Goal: Transaction & Acquisition: Purchase product/service

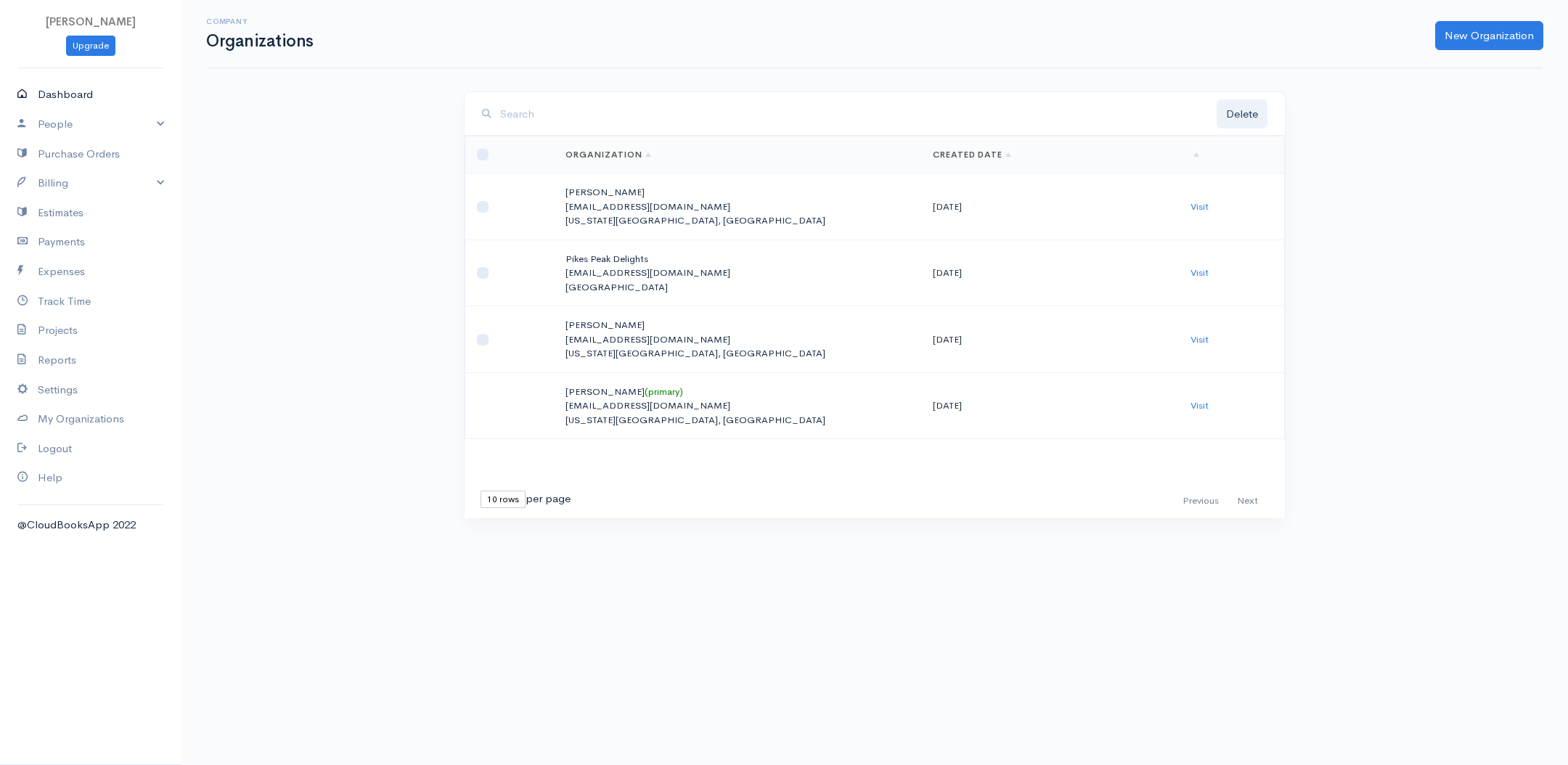
click at [71, 100] on link "Dashboard" at bounding box center [91, 95] width 182 height 30
select select "365"
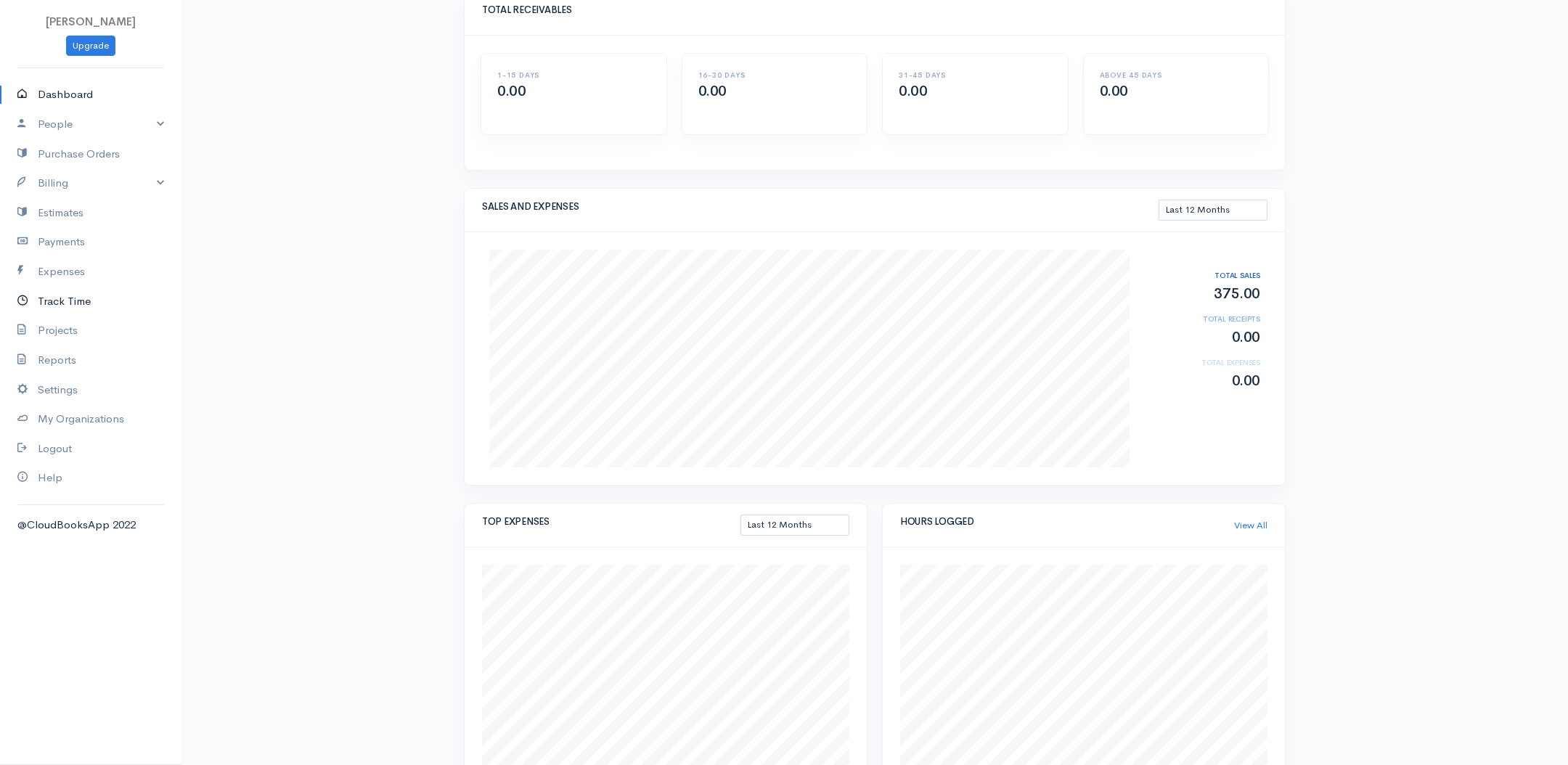
scroll to position [87, 0]
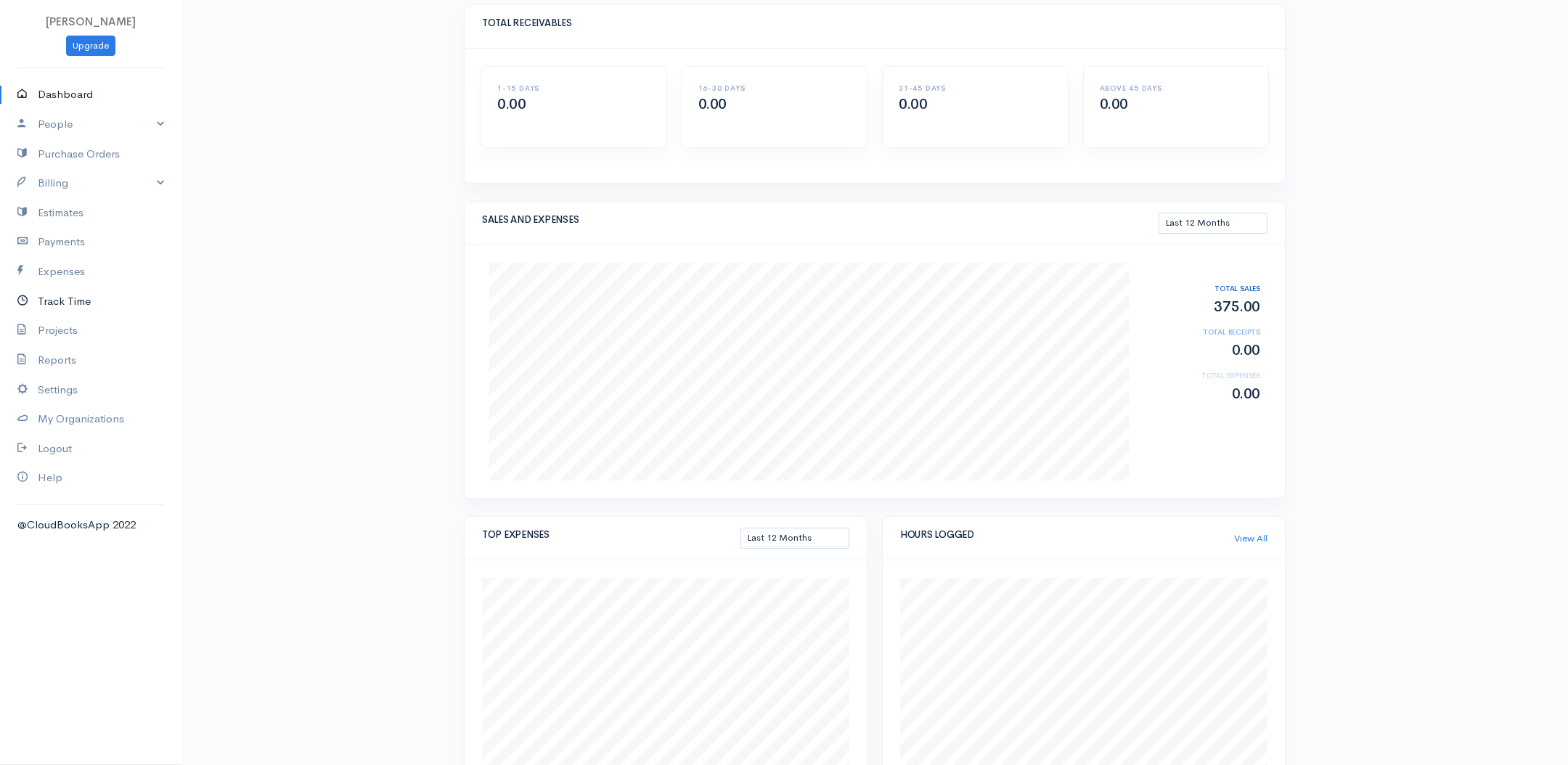
click at [55, 304] on link "Track Time" at bounding box center [91, 301] width 182 height 30
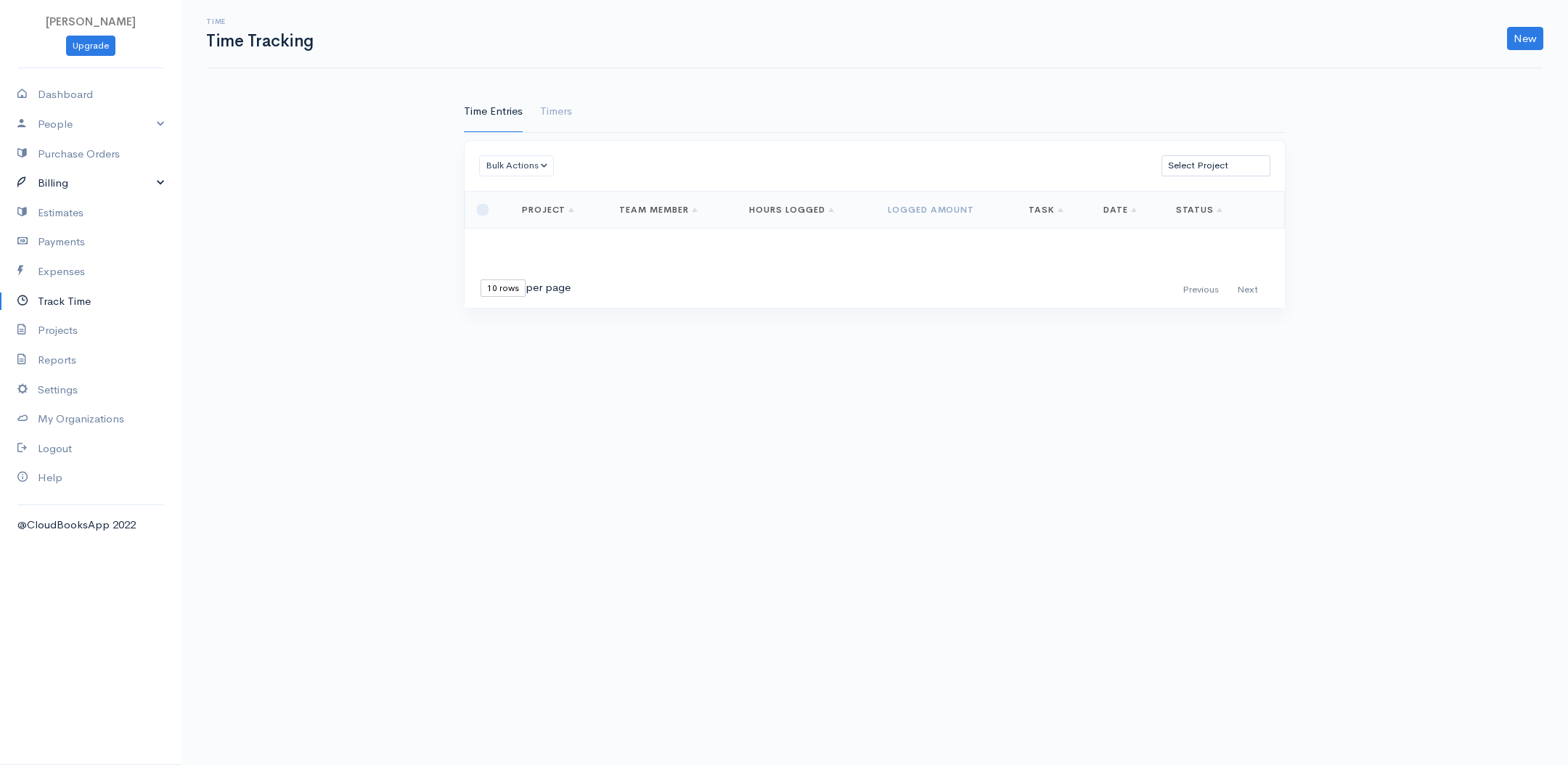
click at [101, 187] on link "Billing" at bounding box center [91, 183] width 182 height 30
click at [96, 210] on link "Invoice" at bounding box center [91, 211] width 182 height 26
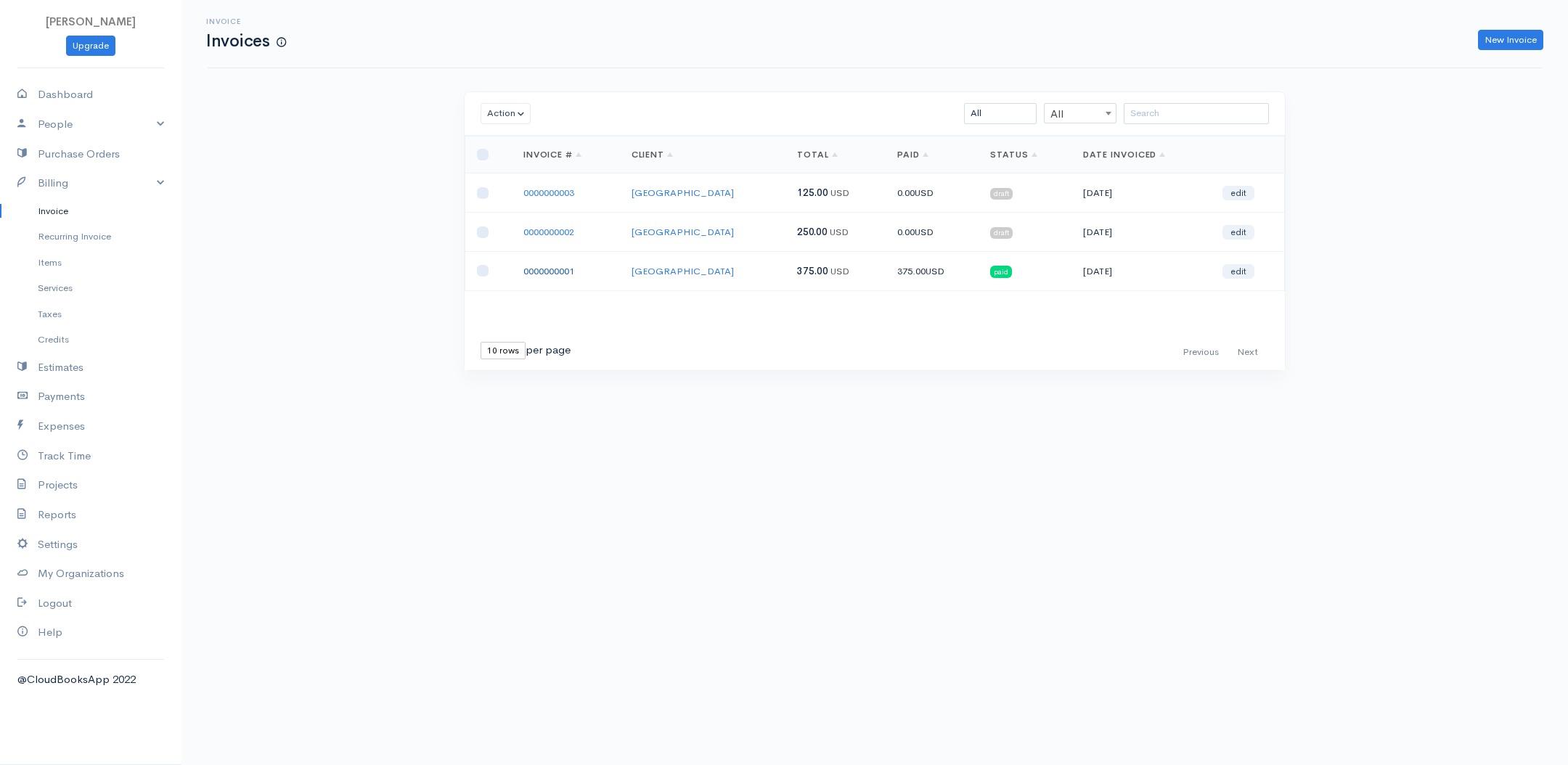
click at [550, 267] on link "0000000001" at bounding box center [549, 271] width 51 height 12
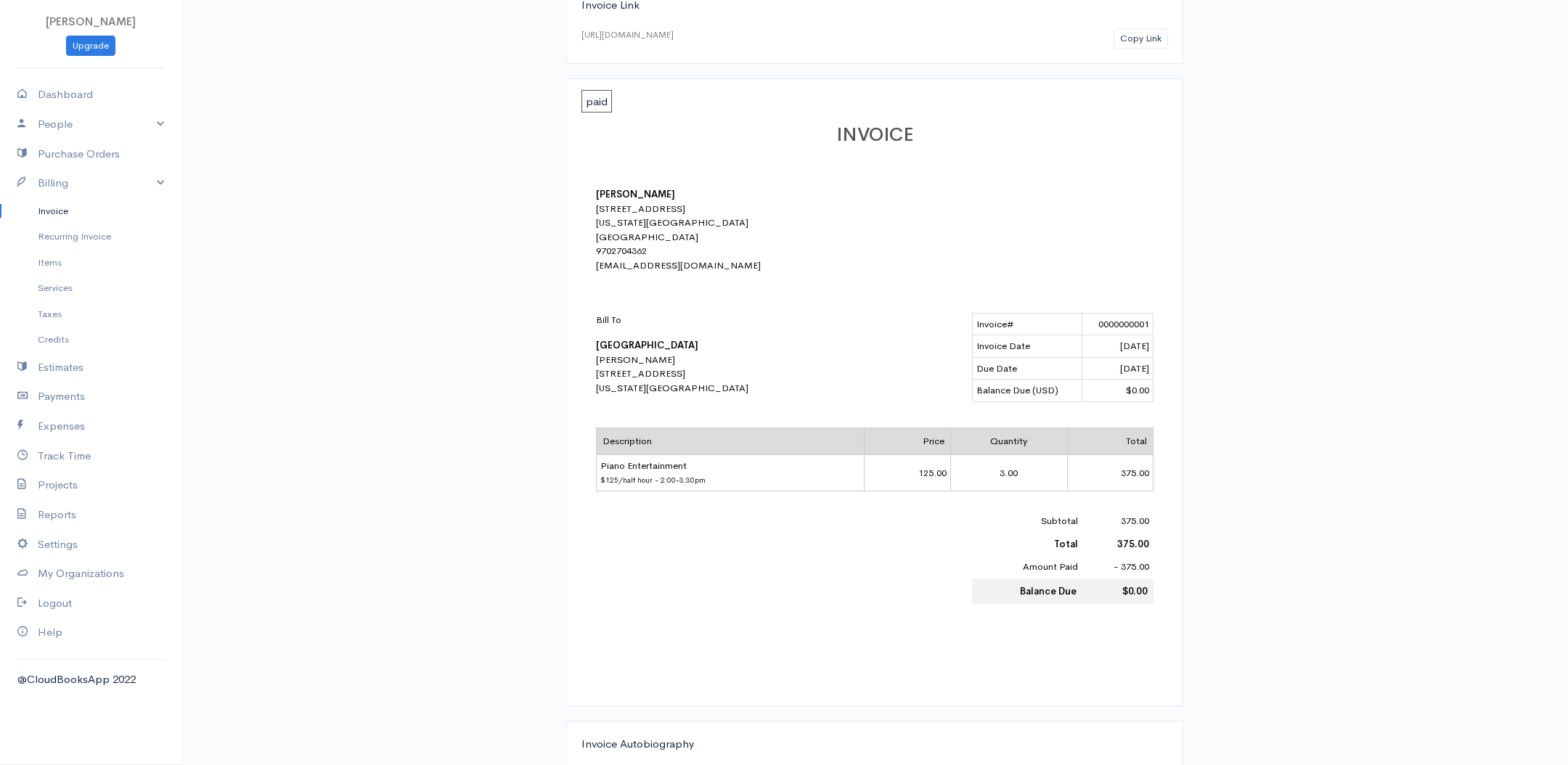
scroll to position [146, 0]
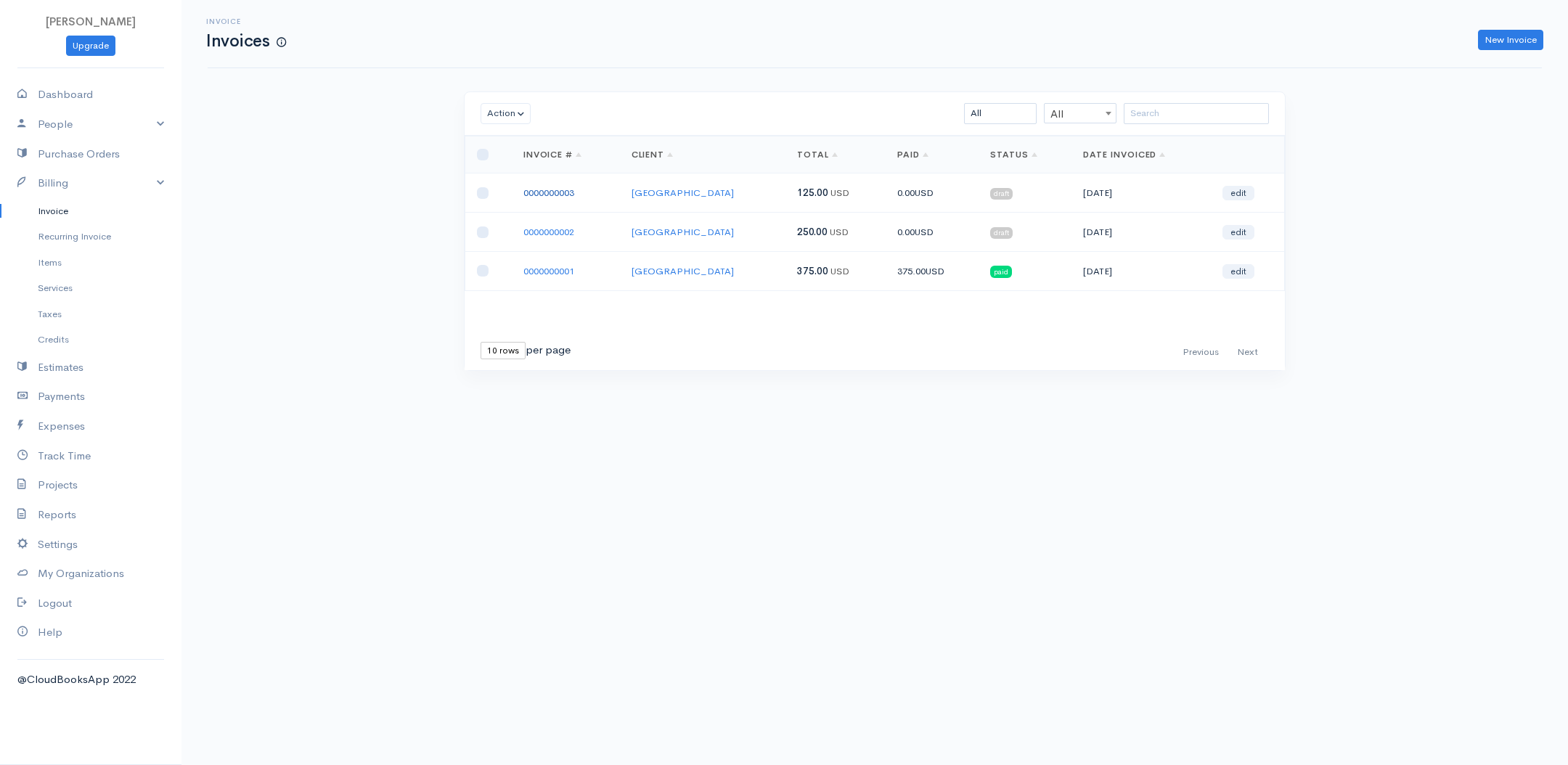
click at [537, 187] on link "0000000003" at bounding box center [549, 192] width 51 height 12
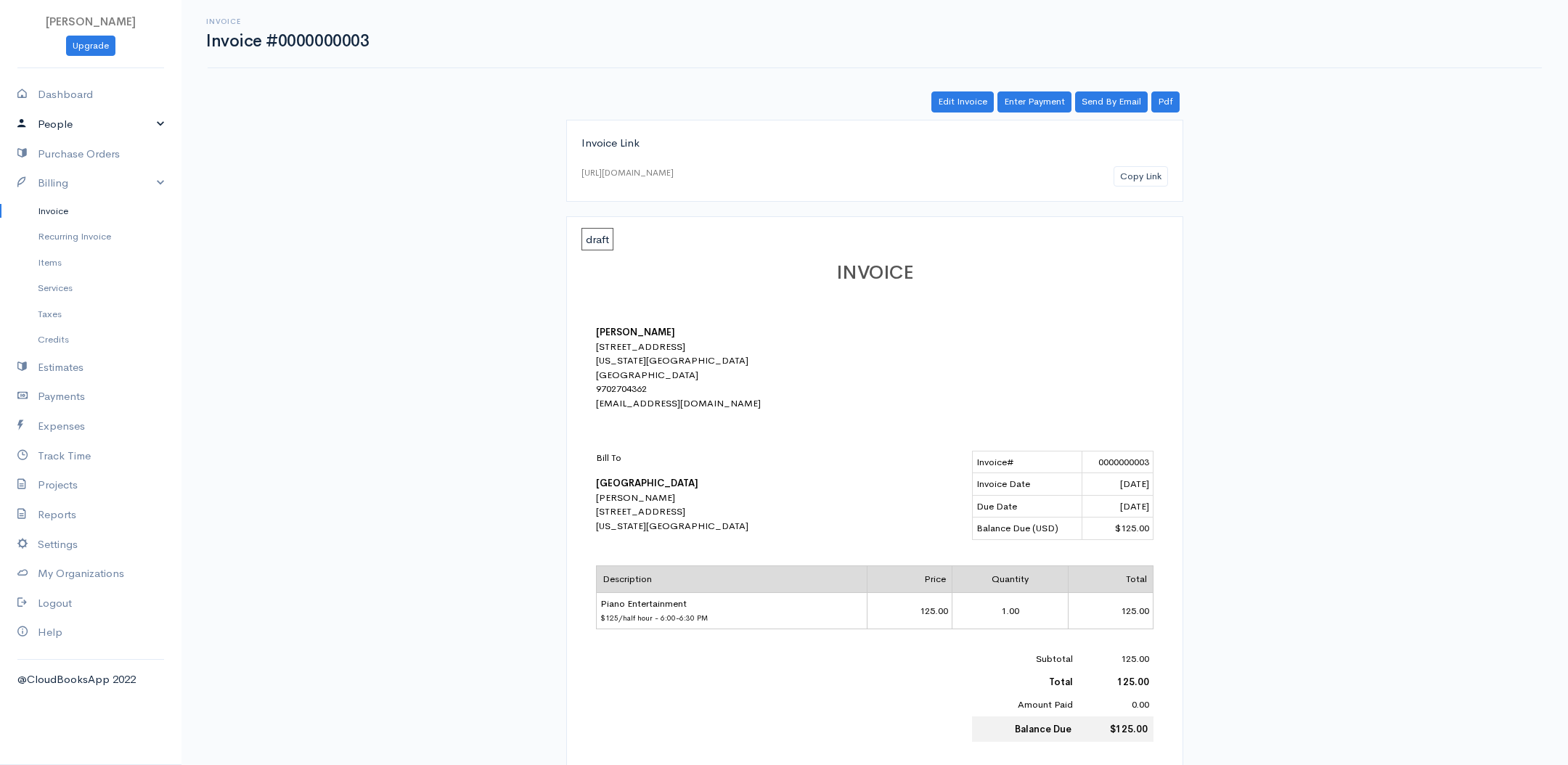
click at [72, 120] on link "People" at bounding box center [91, 124] width 182 height 30
click at [64, 119] on link "People" at bounding box center [91, 124] width 182 height 30
click at [114, 182] on link "Billing" at bounding box center [91, 183] width 182 height 30
click at [68, 188] on link "Billing" at bounding box center [91, 183] width 182 height 30
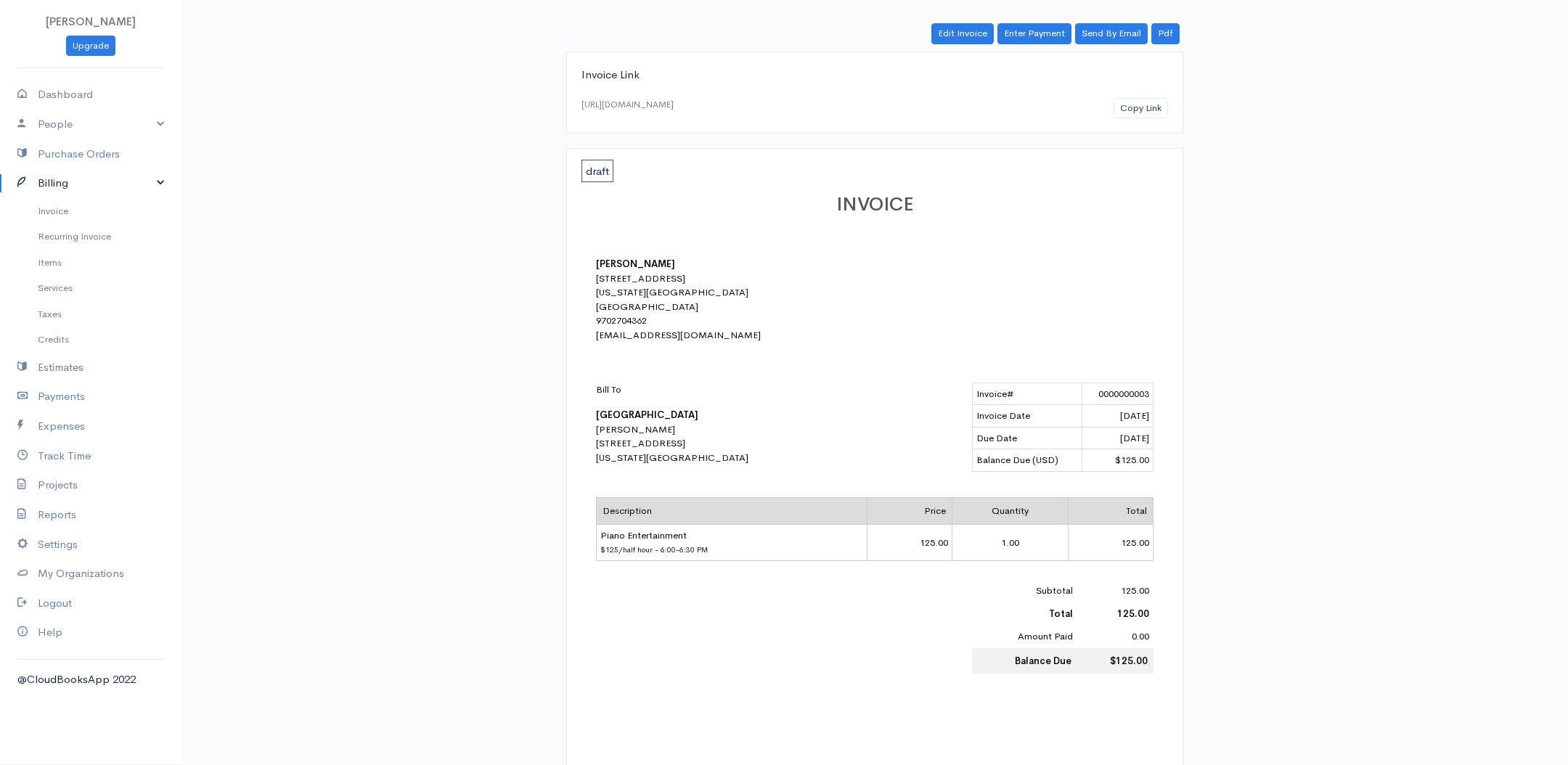
scroll to position [71, 0]
click at [73, 210] on link "Invoice" at bounding box center [91, 211] width 182 height 26
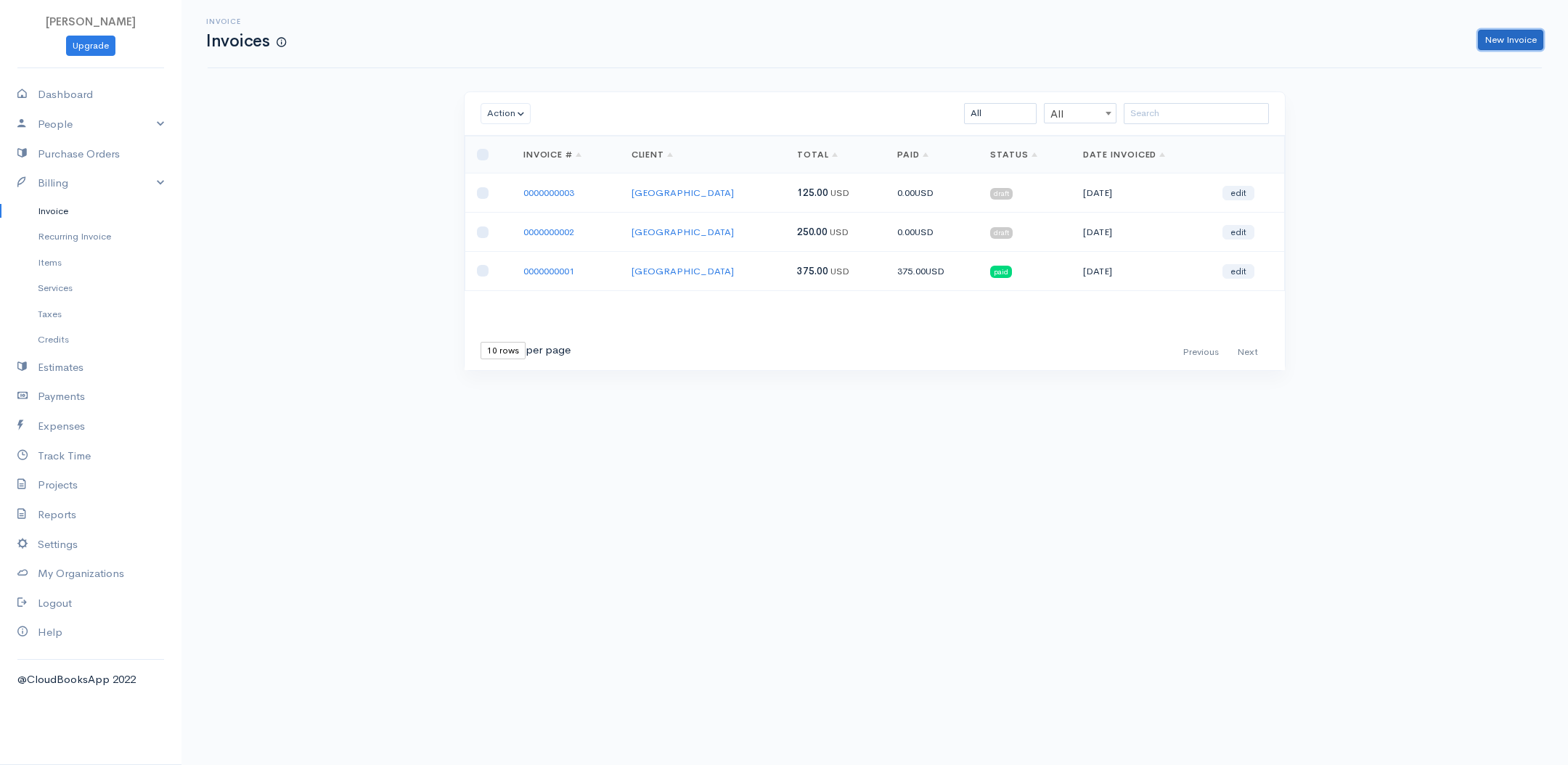
click at [1496, 46] on link "New Invoice" at bounding box center [1510, 40] width 65 height 21
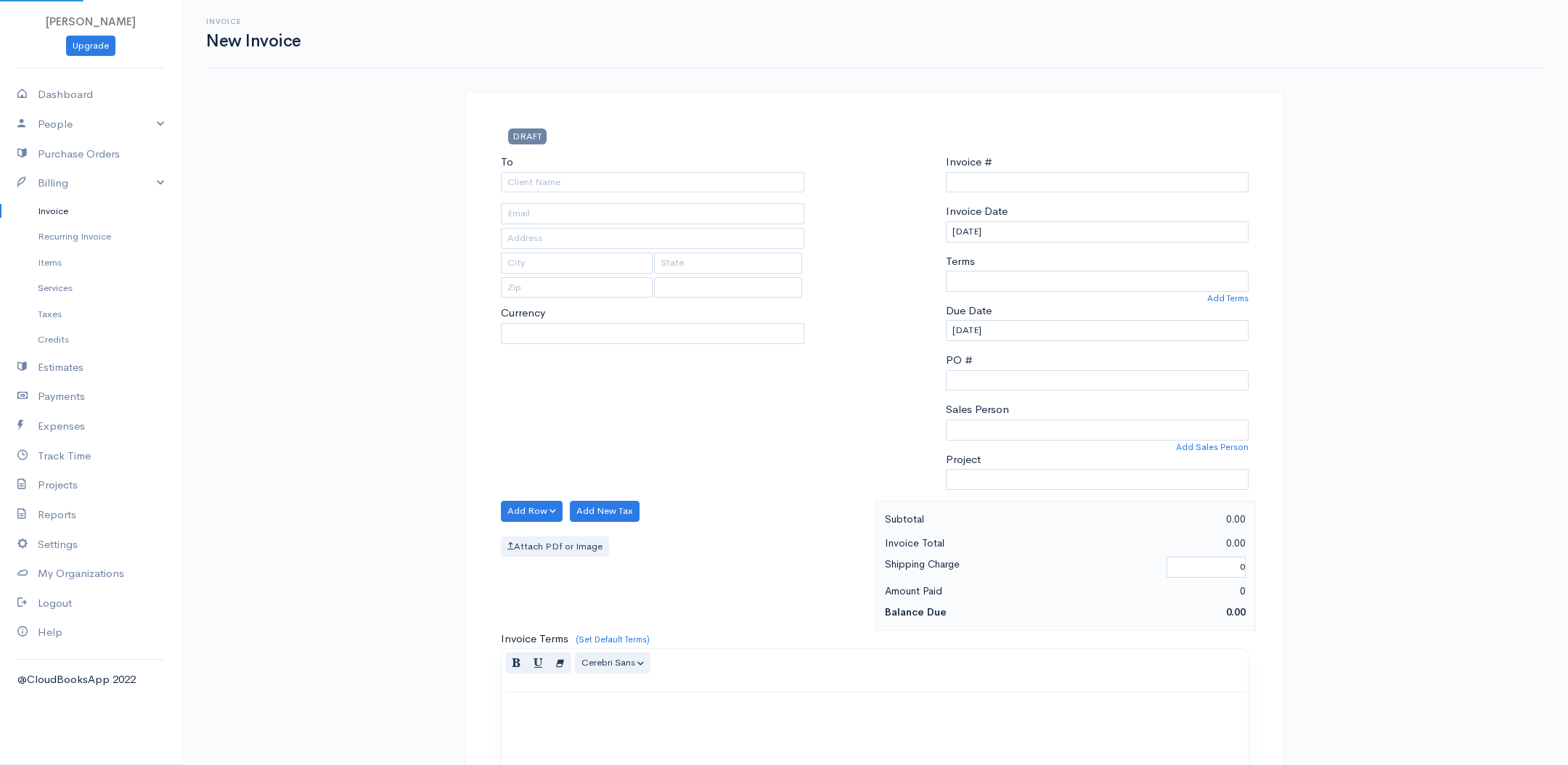
type input "0000000004"
select select "[GEOGRAPHIC_DATA]"
select select "USD"
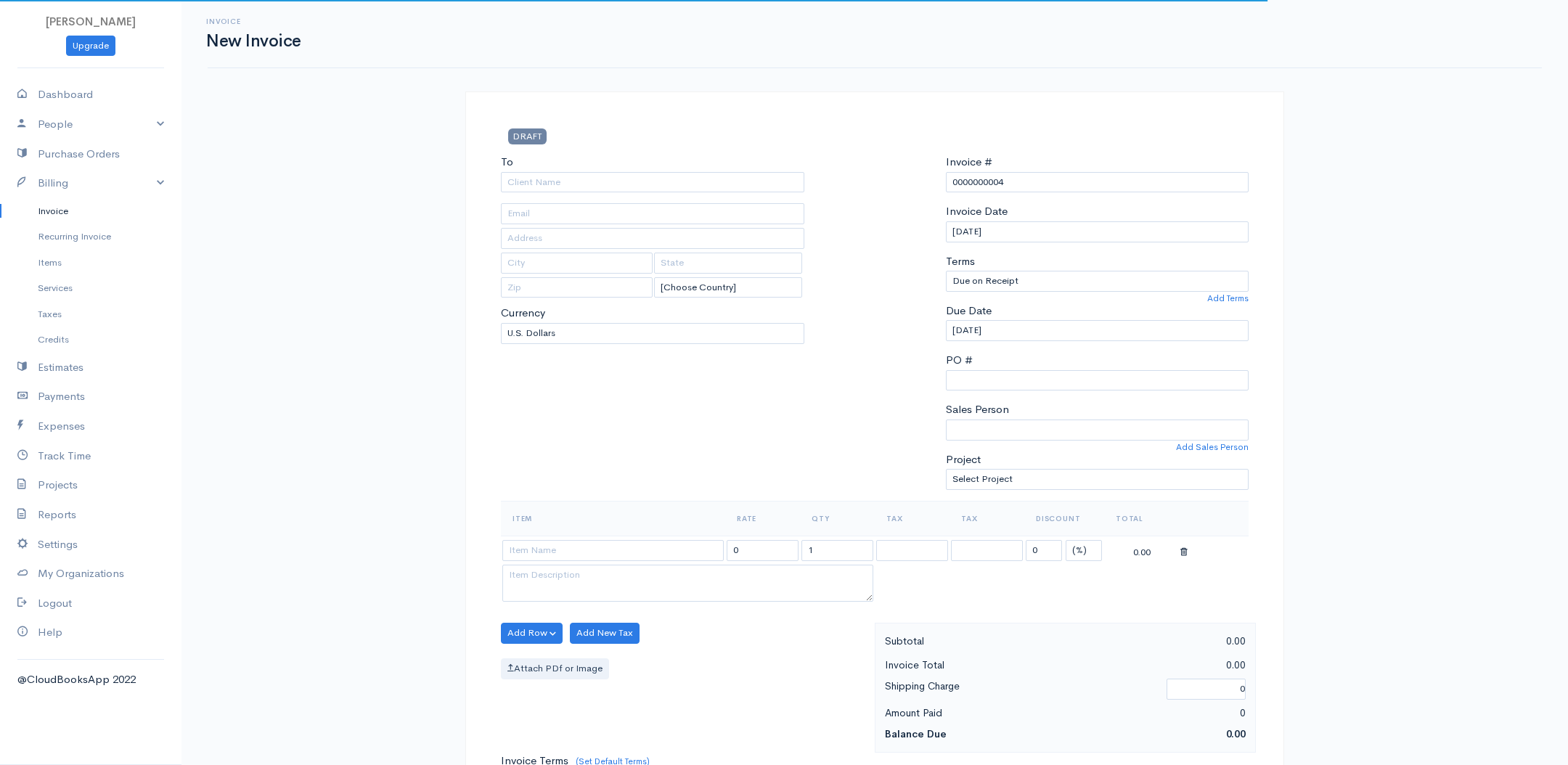
drag, startPoint x: 674, startPoint y: 166, endPoint x: 683, endPoint y: 175, distance: 12.7
click at [674, 166] on div "To" at bounding box center [653, 173] width 304 height 39
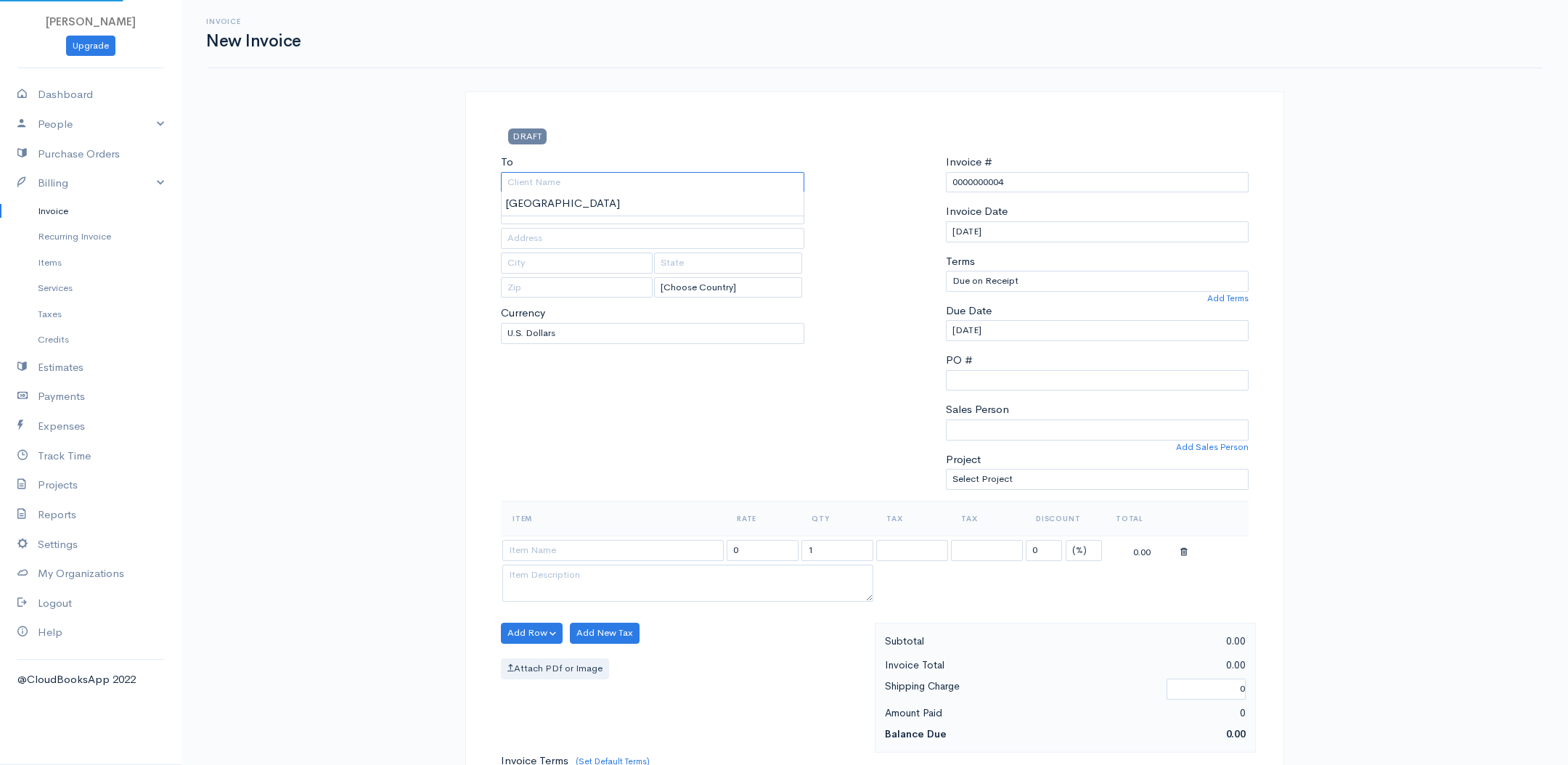
click at [686, 178] on input "To" at bounding box center [653, 183] width 304 height 21
type input "[GEOGRAPHIC_DATA]"
click at [635, 198] on body "[PERSON_NAME] Upgrade Dashboard People Clients Vendors Staff Users Purchase Ord…" at bounding box center [784, 627] width 1568 height 1254
type input "[STREET_ADDRESS]"
type input "[US_STATE][GEOGRAPHIC_DATA]"
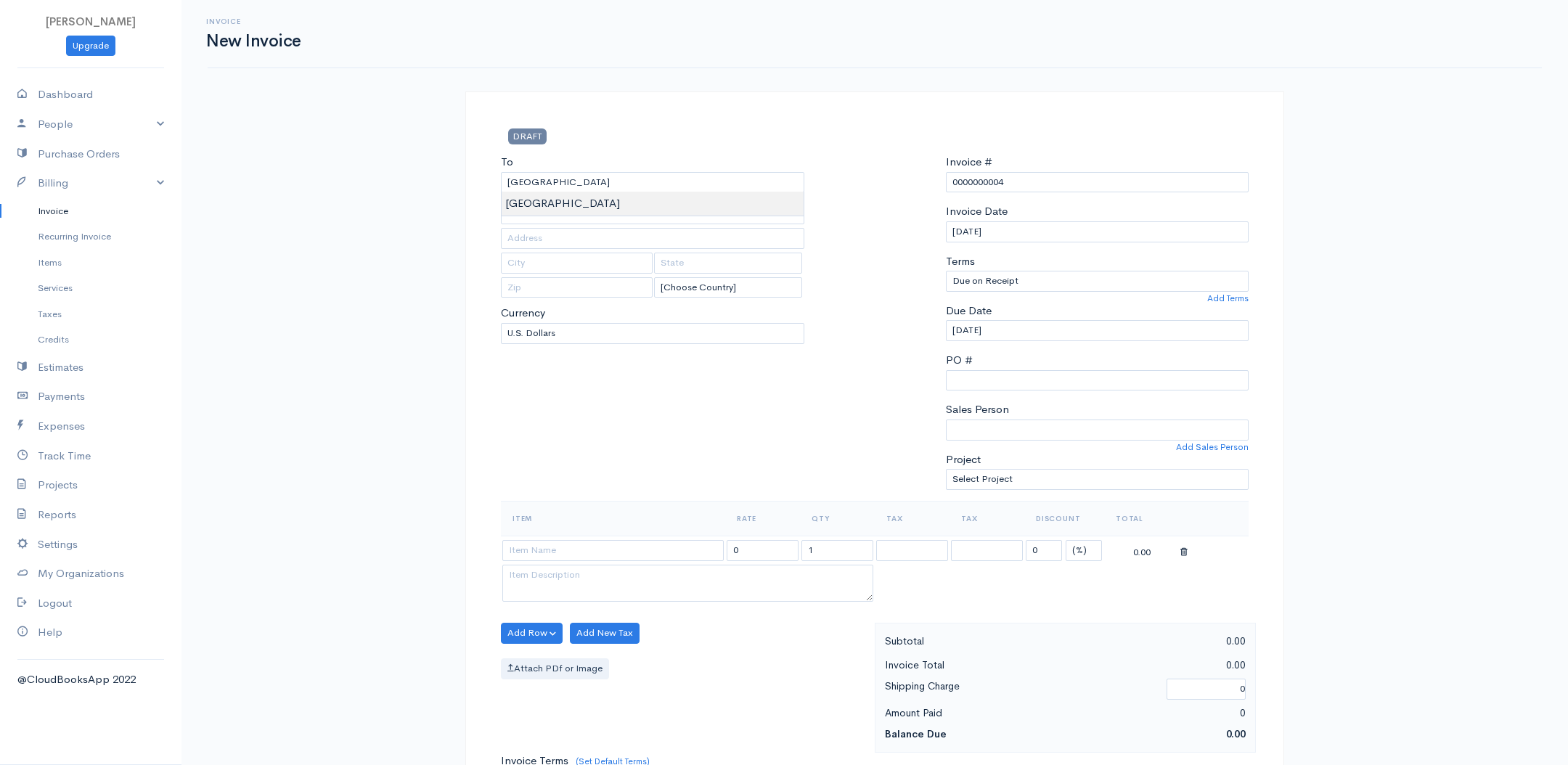
type input "CO"
type input "80921"
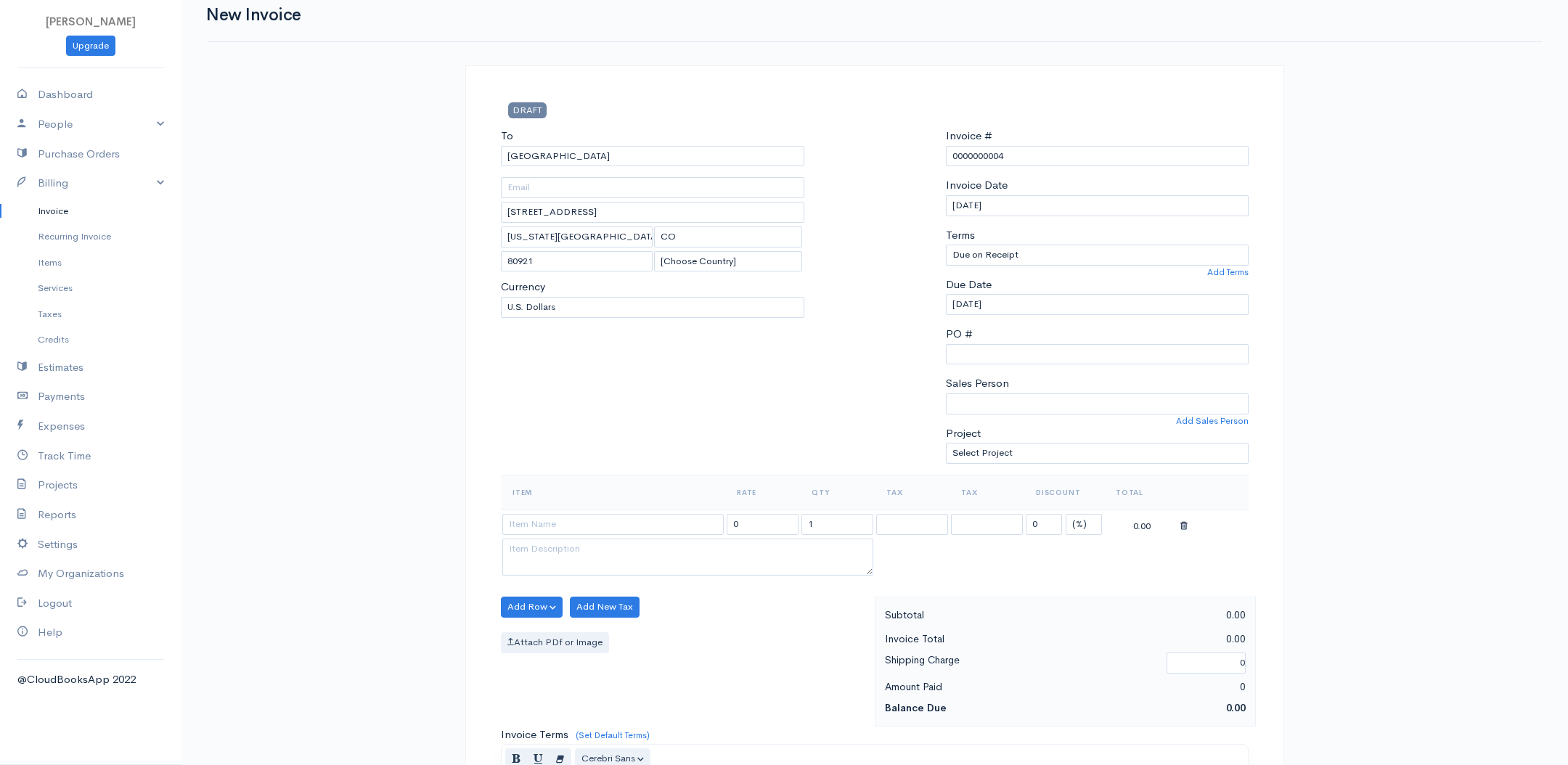
scroll to position [29, 0]
click at [657, 521] on input at bounding box center [612, 522] width 221 height 21
type input "Piano Entertainment"
type input "125.00"
type textarea "$125/half hour - 2:00-3:30pm"
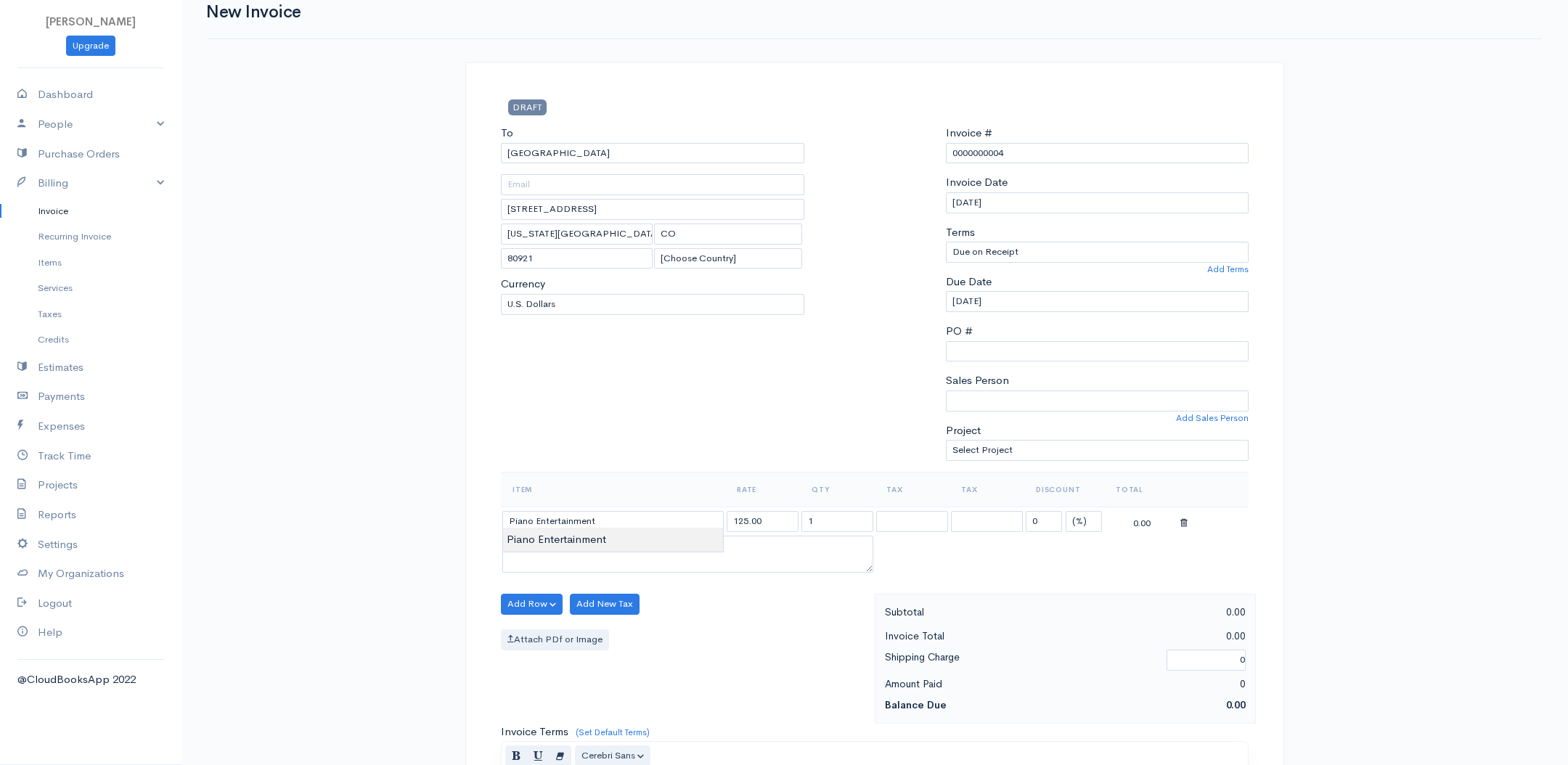
click at [682, 542] on body "[PERSON_NAME] Upgrade Dashboard People Clients Vendors Staff Users Purchase Ord…" at bounding box center [784, 598] width 1568 height 1254
click at [640, 526] on input "Piano Entertainment" at bounding box center [612, 522] width 221 height 21
type input "Piano Entertainment"
click at [542, 540] on textarea "$125/half hour - 2:00-3:30pm" at bounding box center [687, 554] width 371 height 38
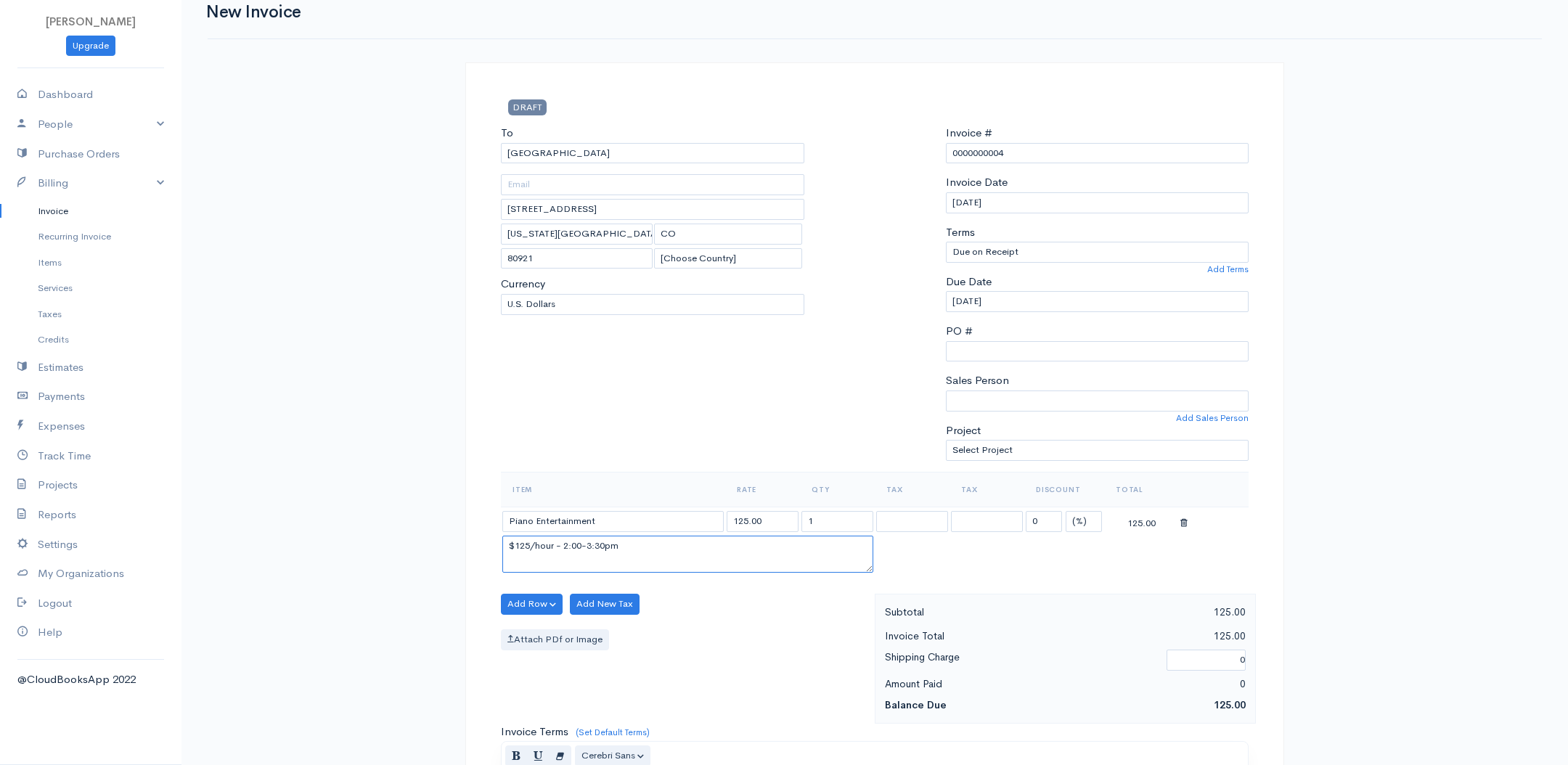
click at [564, 543] on textarea "$125/hour - 2:00-3:30pm" at bounding box center [687, 554] width 371 height 38
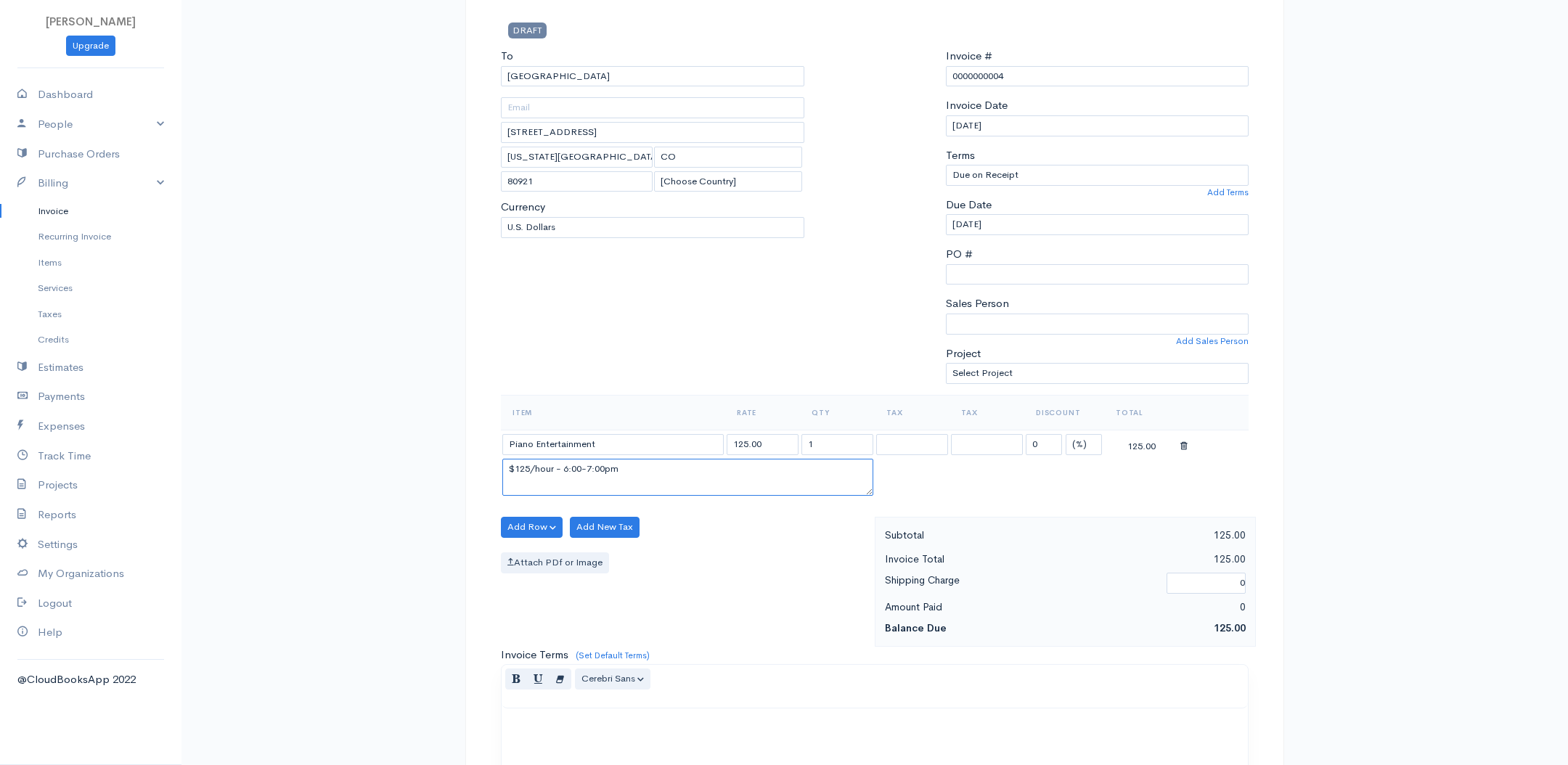
scroll to position [108, 0]
click at [504, 466] on textarea "$125/hour - 6:00-7:00pm" at bounding box center [687, 475] width 371 height 38
type textarea "[DATE] - $125/hour - 6:00-7:00pm"
click at [508, 517] on button "Add Row" at bounding box center [532, 525] width 62 height 21
click at [533, 551] on link "Add Item Row" at bounding box center [559, 554] width 114 height 26
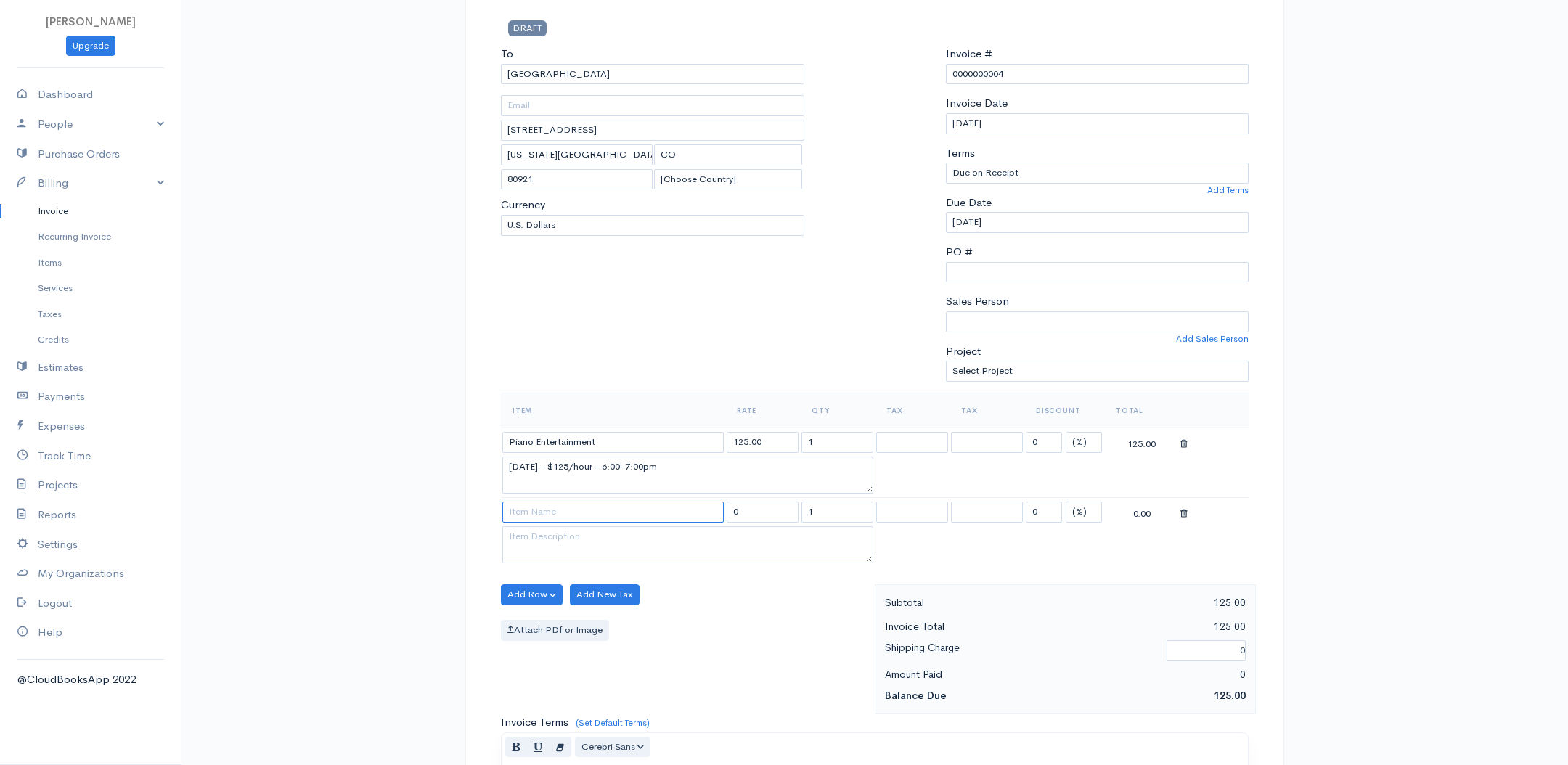
click at [644, 508] on input at bounding box center [612, 512] width 221 height 21
type input "Piano Entertainment"
type input "125.00"
click at [607, 536] on body "[PERSON_NAME] Upgrade Dashboard People Clients Vendors Staff Users Purchase Ord…" at bounding box center [784, 554] width 1568 height 1324
click at [542, 532] on textarea "$125/half hour - 2:00-3:30pm" at bounding box center [687, 545] width 371 height 38
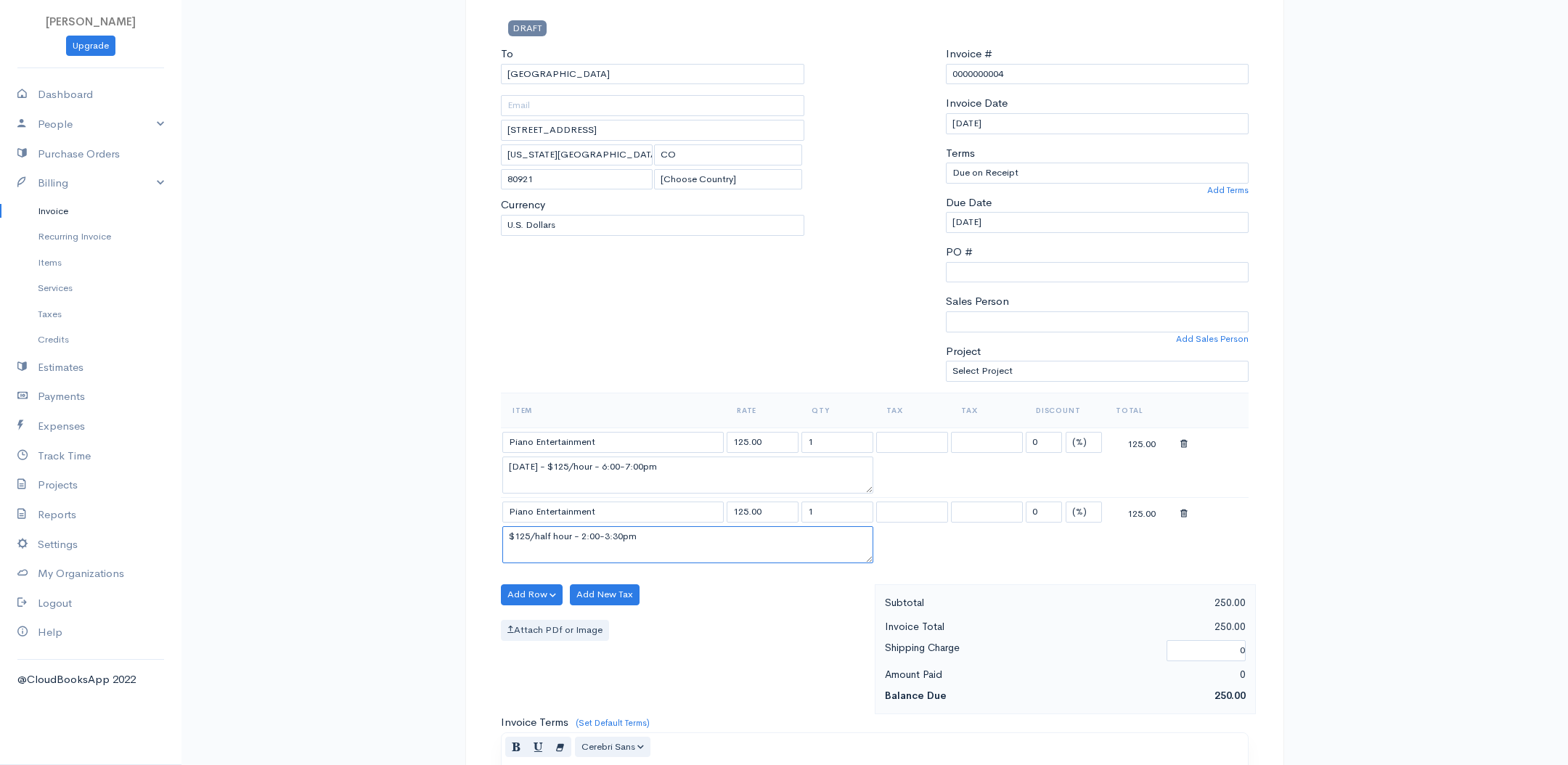
drag, startPoint x: 542, startPoint y: 532, endPoint x: 584, endPoint y: 575, distance: 60.1
click at [542, 532] on textarea "$125/half hour - 2:00-3:30pm" at bounding box center [687, 545] width 371 height 38
click at [512, 531] on textarea "$125/hour - 2:00-3:30pm" at bounding box center [687, 545] width 371 height 38
click at [610, 527] on textarea "[DATE] - $125/hour - 2:00-3:30pm" at bounding box center [687, 545] width 371 height 38
type textarea "[DATE] - $125/hour - 1:50-3:50pm"
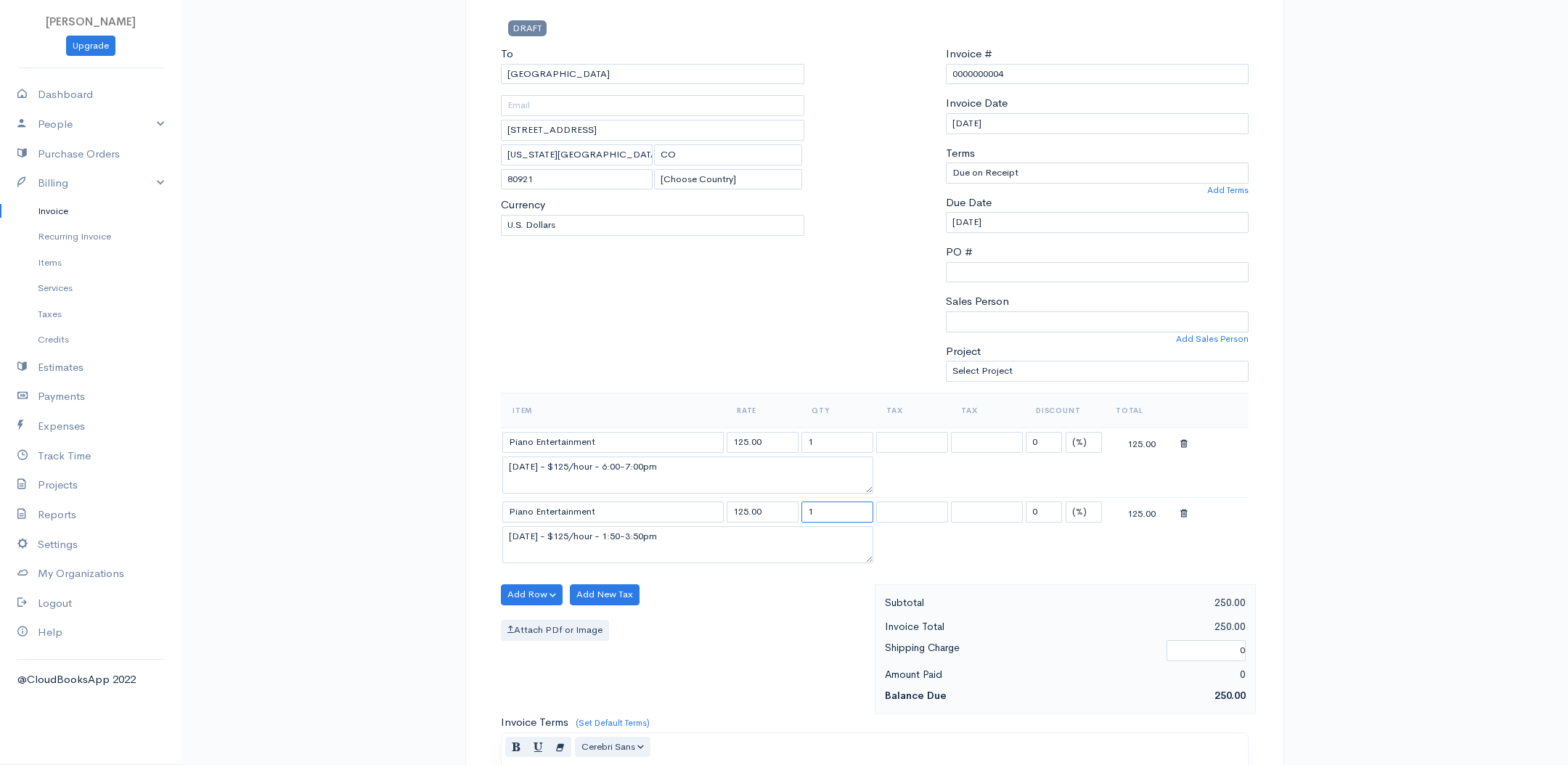
drag, startPoint x: 837, startPoint y: 509, endPoint x: 816, endPoint y: 508, distance: 21.0
click at [816, 508] on input "1" at bounding box center [837, 512] width 72 height 21
drag, startPoint x: 815, startPoint y: 508, endPoint x: 791, endPoint y: 508, distance: 24.0
click at [791, 508] on tr "Piano Entertainment 125.00 1 0 (%) Flat 125.00" at bounding box center [875, 512] width 748 height 28
type input "2.00"
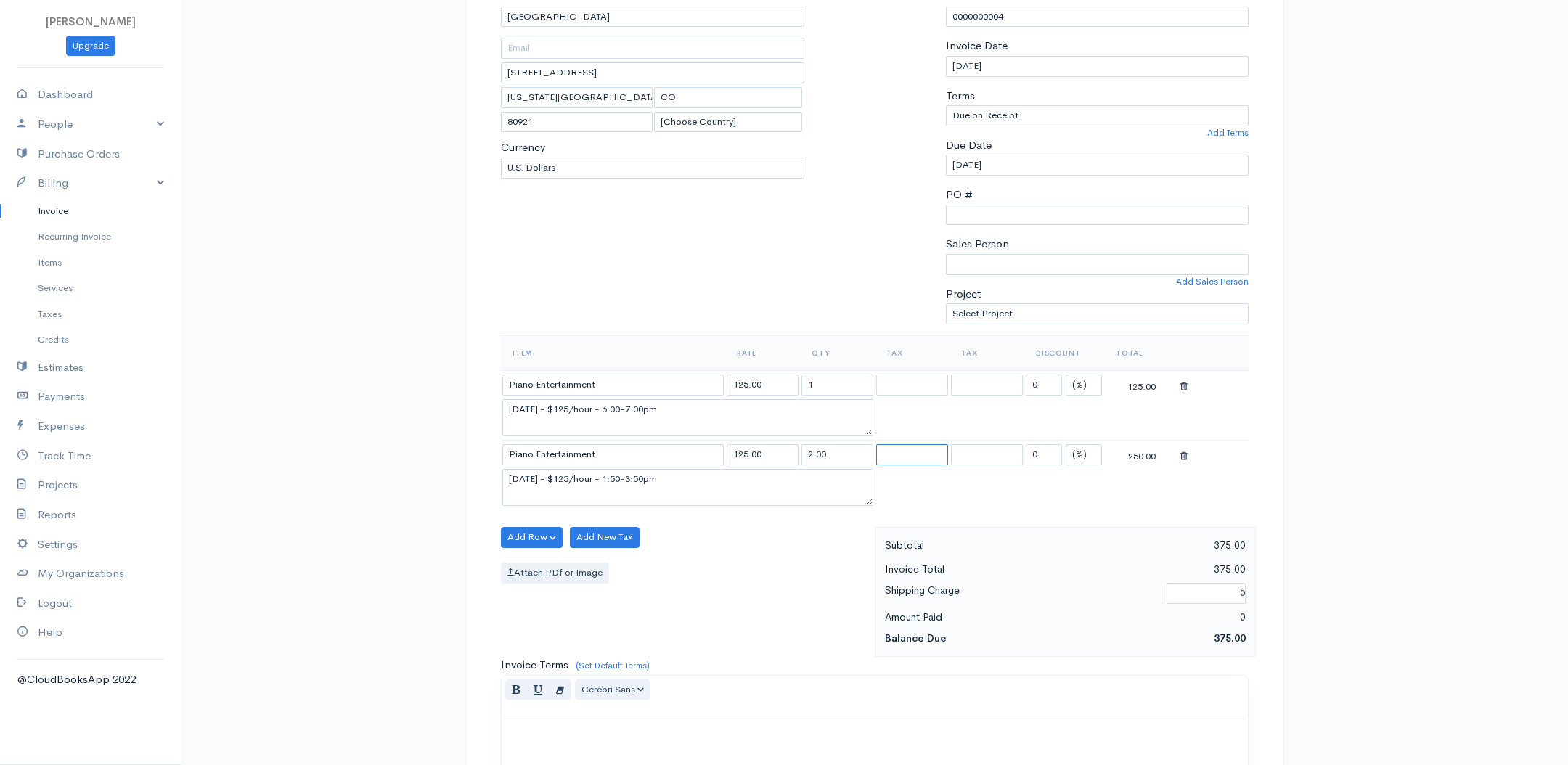
scroll to position [551, 0]
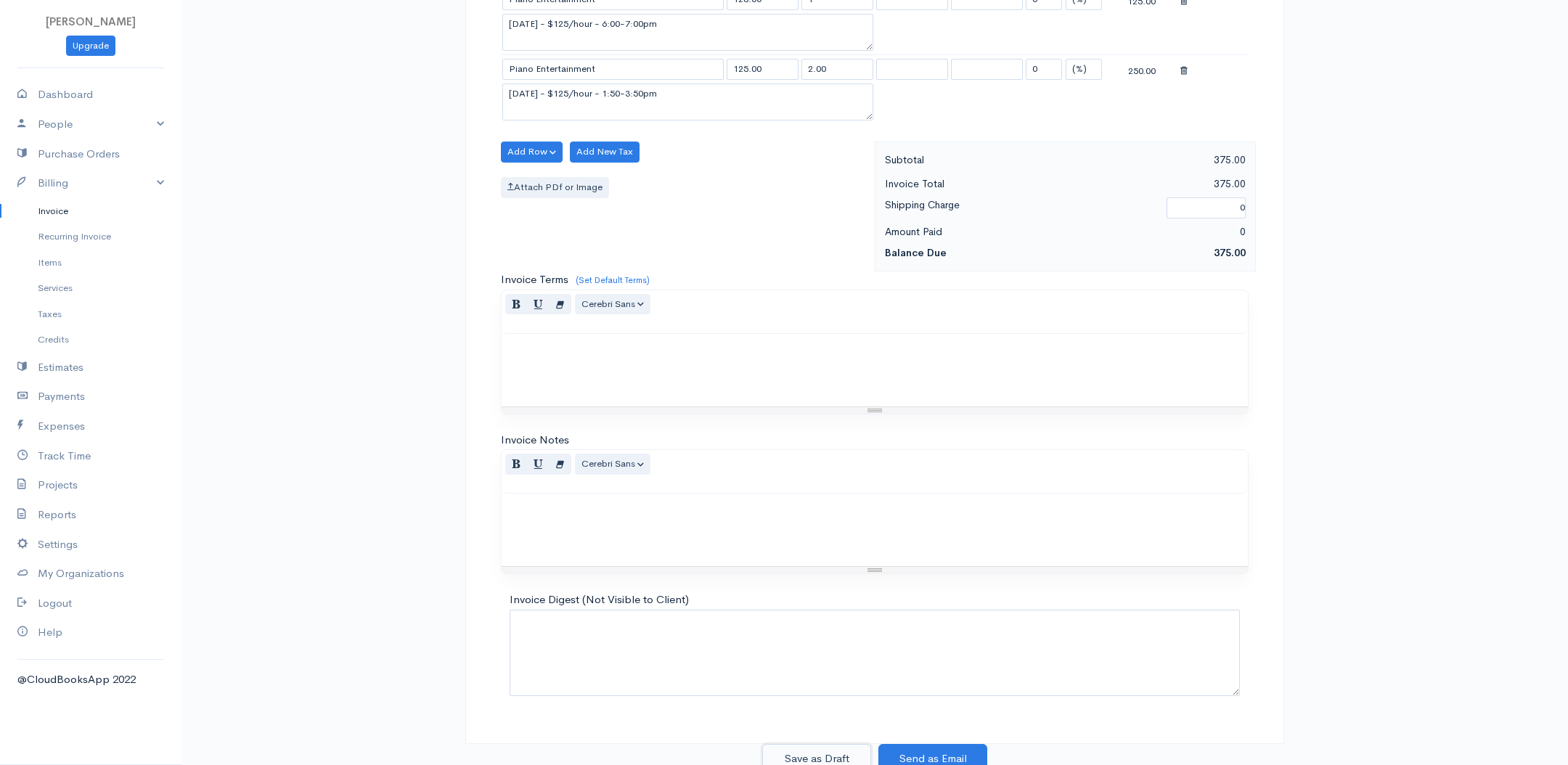
click at [816, 749] on button "Save as Draft" at bounding box center [817, 758] width 109 height 30
